Goal: Transaction & Acquisition: Purchase product/service

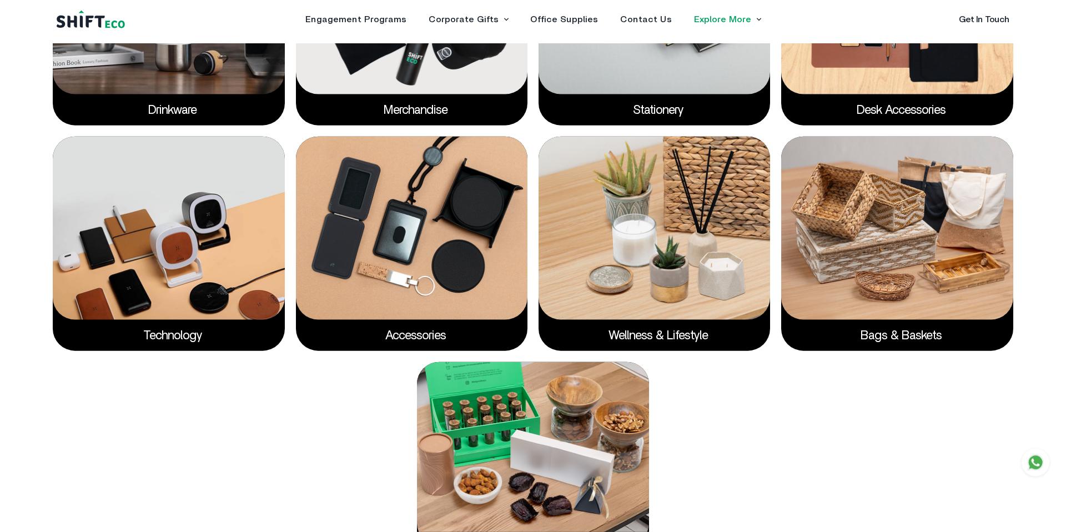
scroll to position [2155, 0]
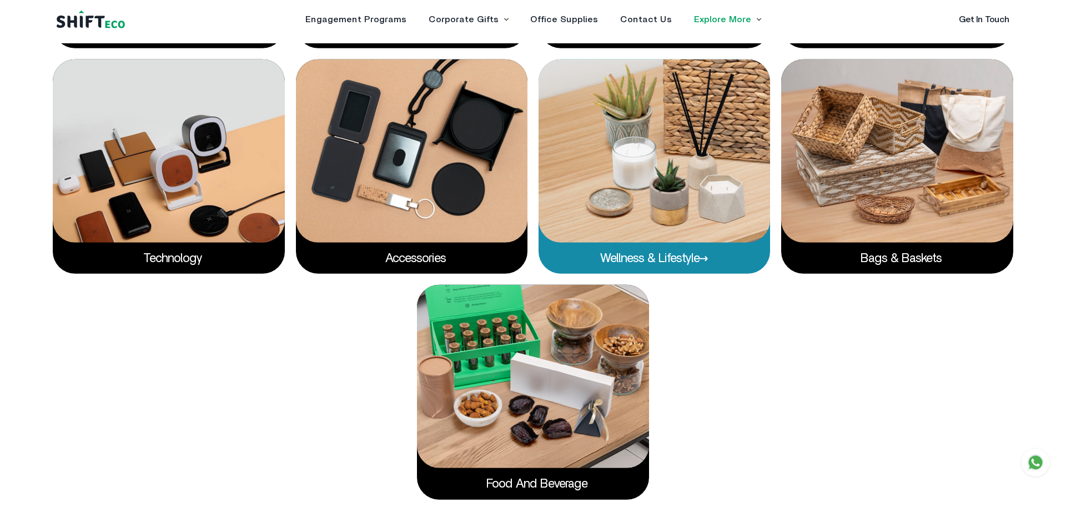
click at [714, 141] on img at bounding box center [655, 150] width 232 height 183
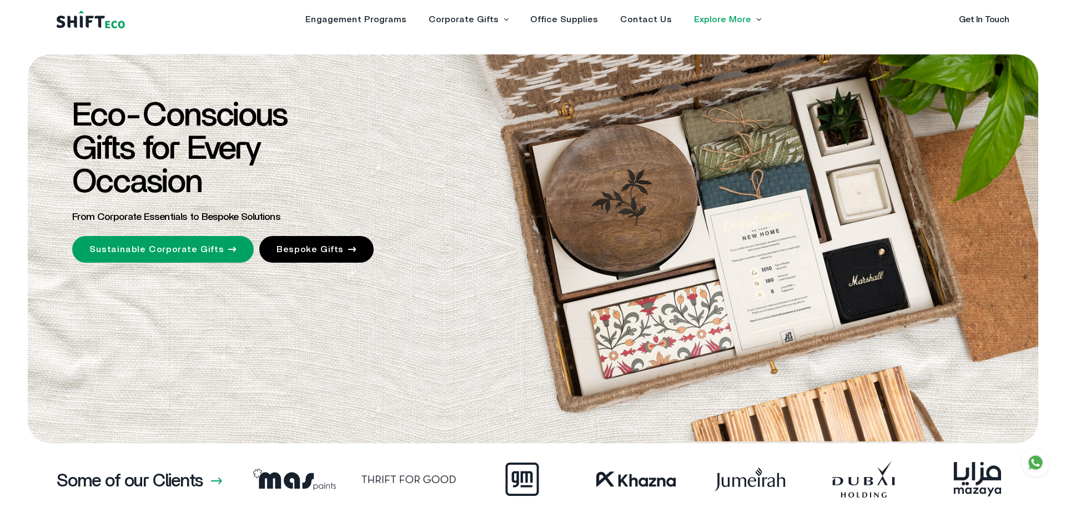
click at [101, 27] on img at bounding box center [91, 20] width 68 height 18
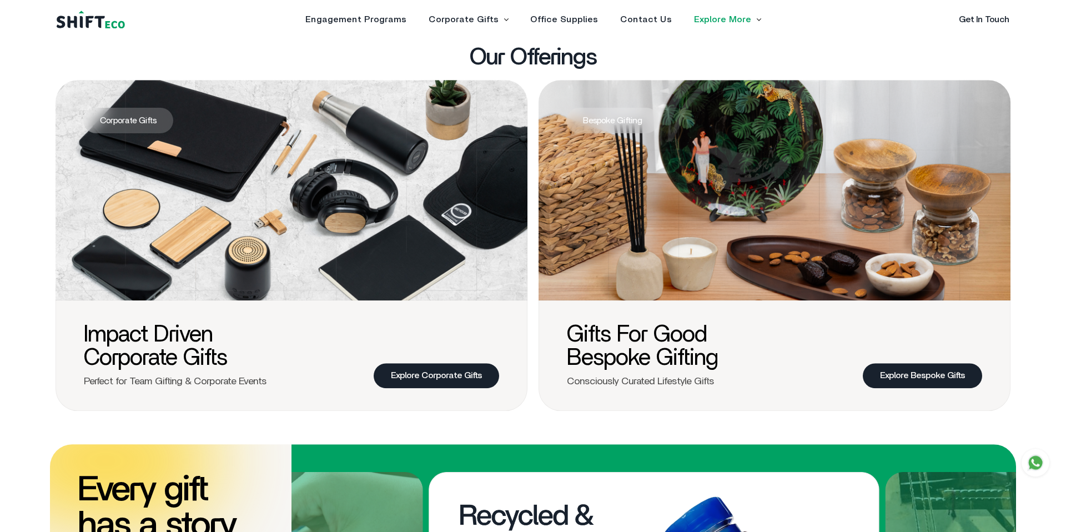
scroll to position [396, 0]
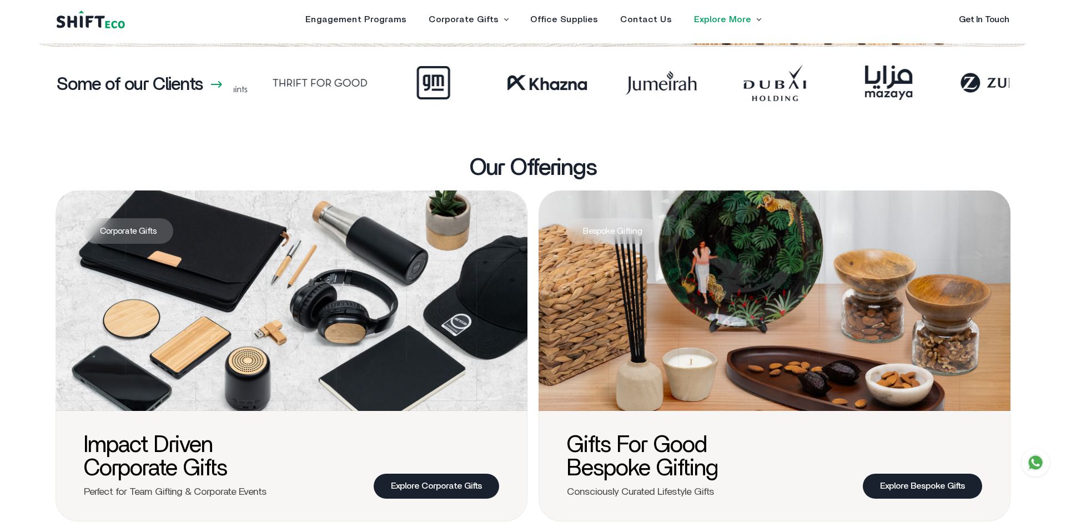
click at [475, 337] on img at bounding box center [292, 300] width 472 height 220
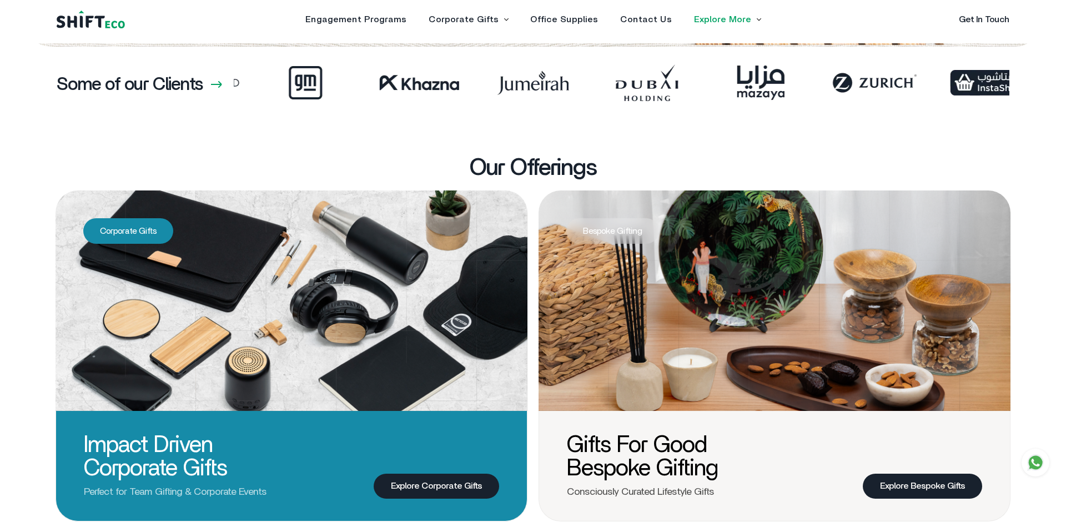
click at [454, 482] on link "Explore Corporate Gifts" at bounding box center [436, 486] width 125 height 25
